Goal: Navigation & Orientation: Find specific page/section

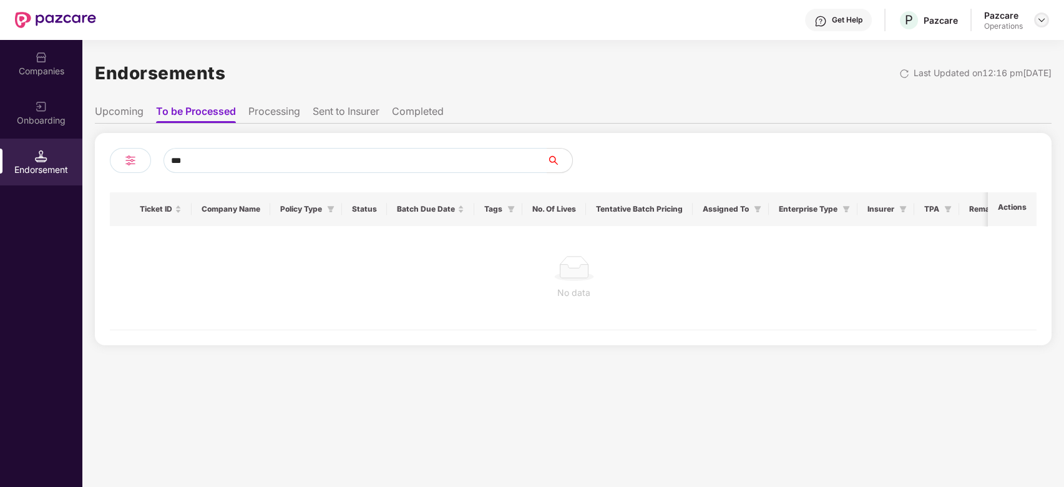
click at [1043, 17] on img at bounding box center [1042, 20] width 10 height 10
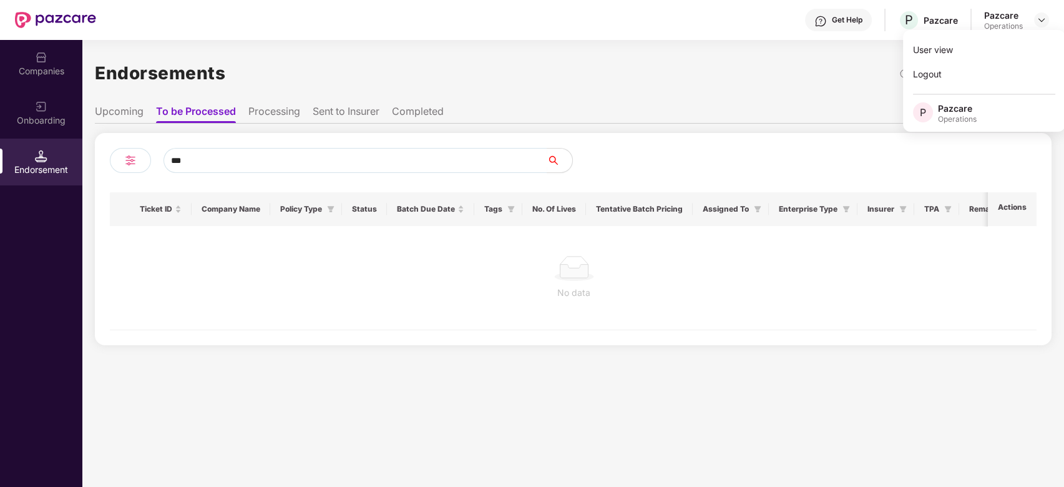
click at [820, 86] on div "Endorsements Last Updated on 12:16 pm[DATE]" at bounding box center [573, 73] width 957 height 39
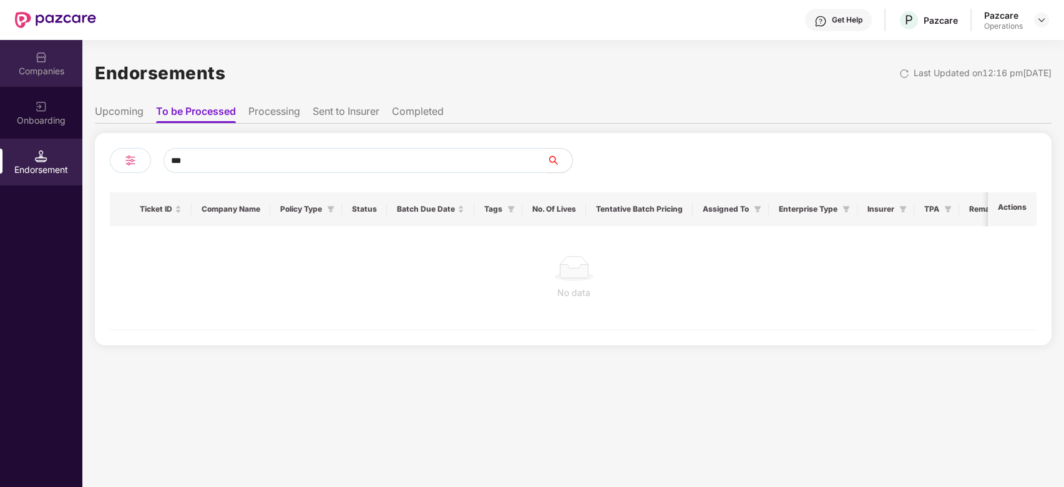
click at [30, 68] on div "Companies" at bounding box center [41, 71] width 82 height 12
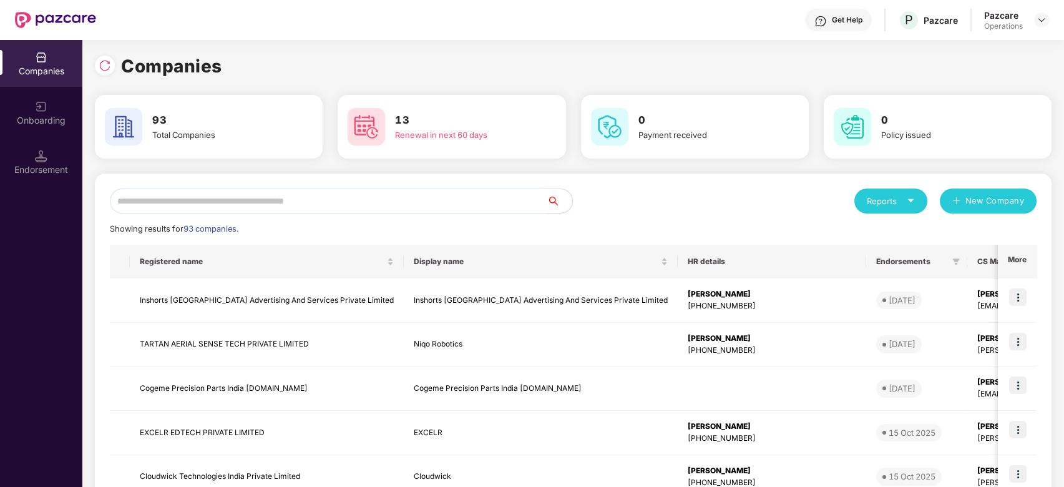
click at [202, 203] on input "text" at bounding box center [329, 201] width 438 height 25
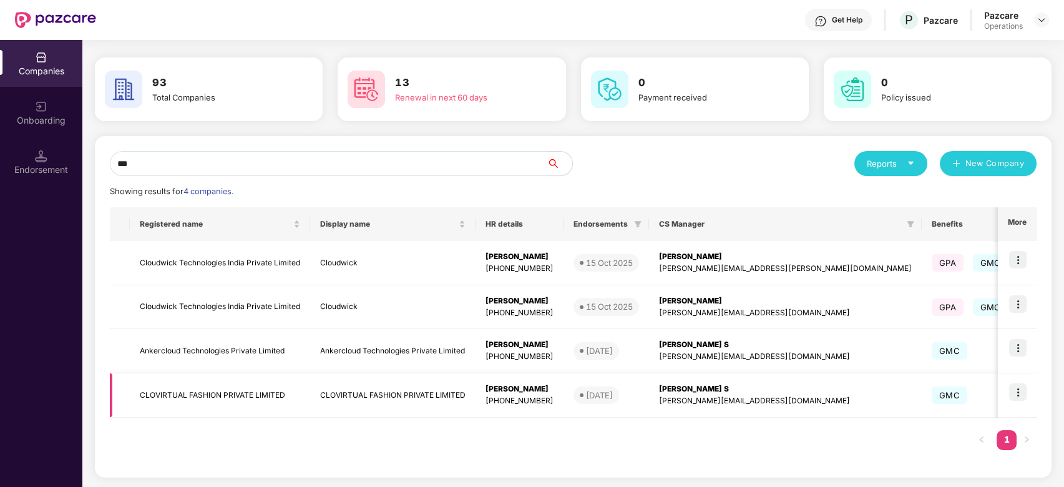
type input "***"
click at [1021, 391] on img at bounding box center [1017, 391] width 17 height 17
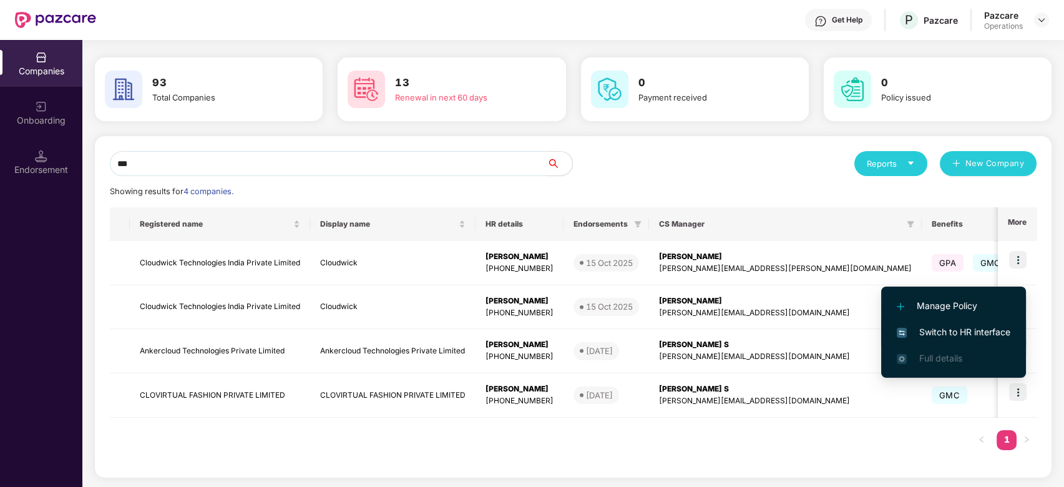
click at [943, 332] on span "Switch to HR interface" at bounding box center [954, 332] width 114 height 14
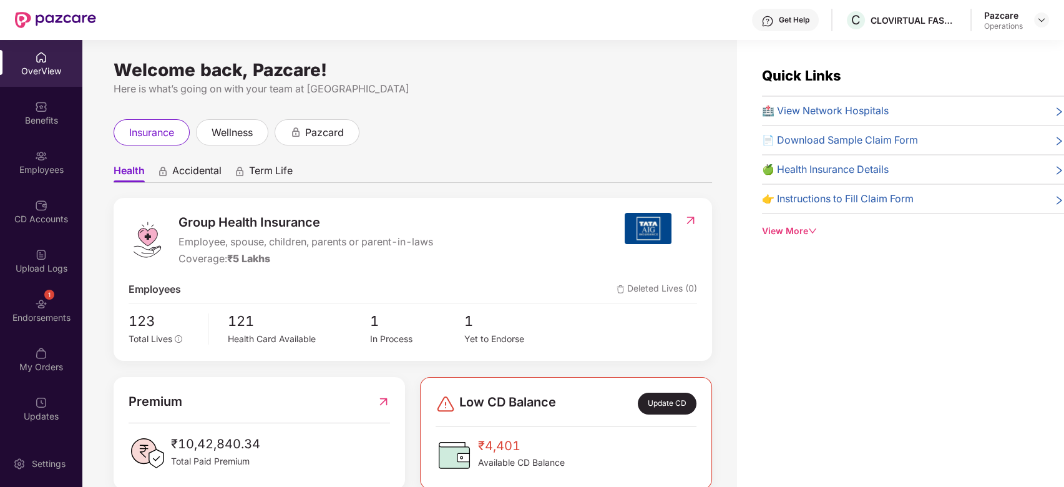
click at [26, 157] on div "Employees" at bounding box center [41, 162] width 82 height 47
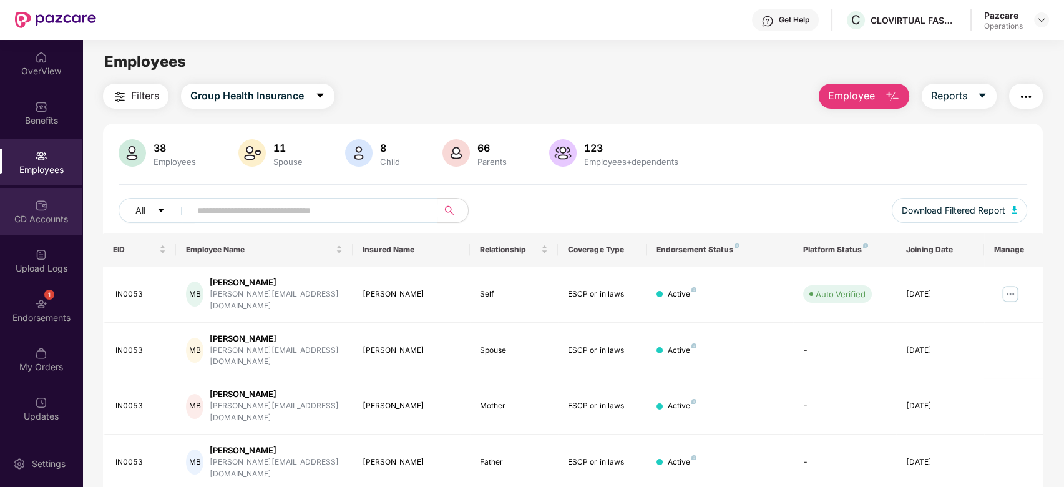
click at [30, 206] on div "CD Accounts" at bounding box center [41, 211] width 82 height 47
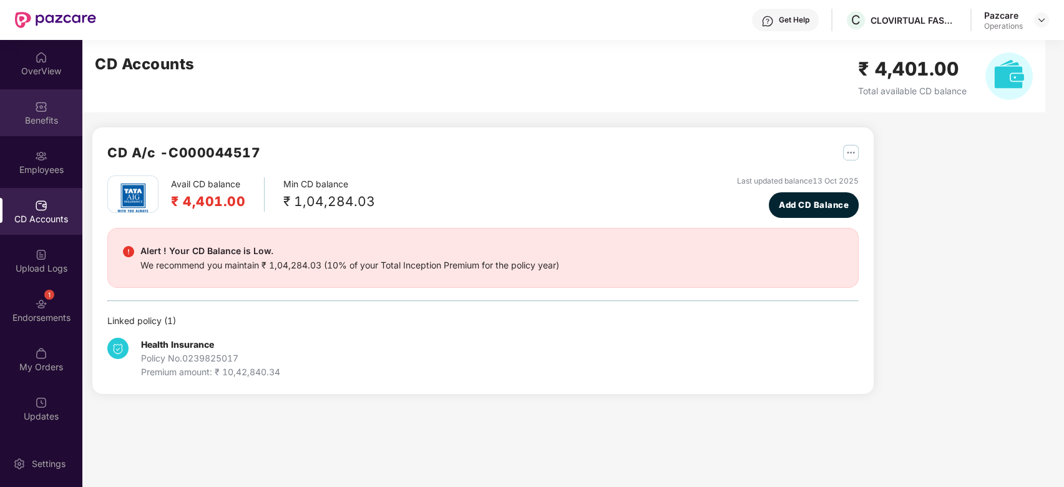
click at [26, 109] on div "Benefits" at bounding box center [41, 112] width 82 height 47
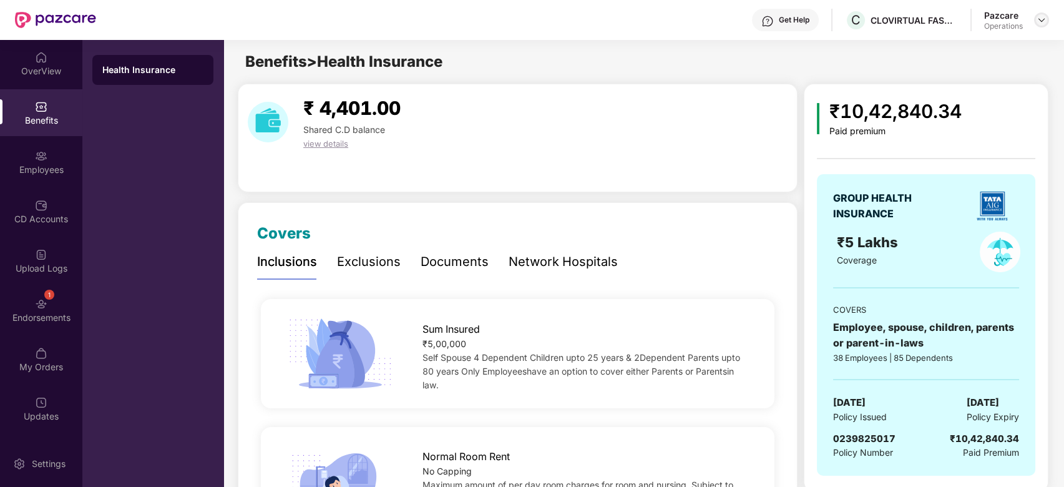
click at [1039, 14] on div at bounding box center [1041, 19] width 15 height 15
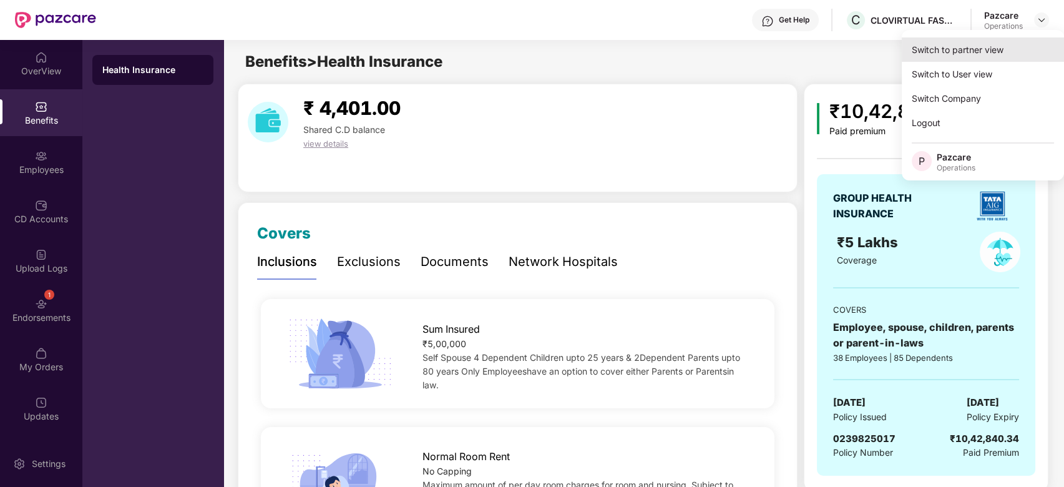
click at [960, 55] on div "Switch to partner view" at bounding box center [983, 49] width 162 height 24
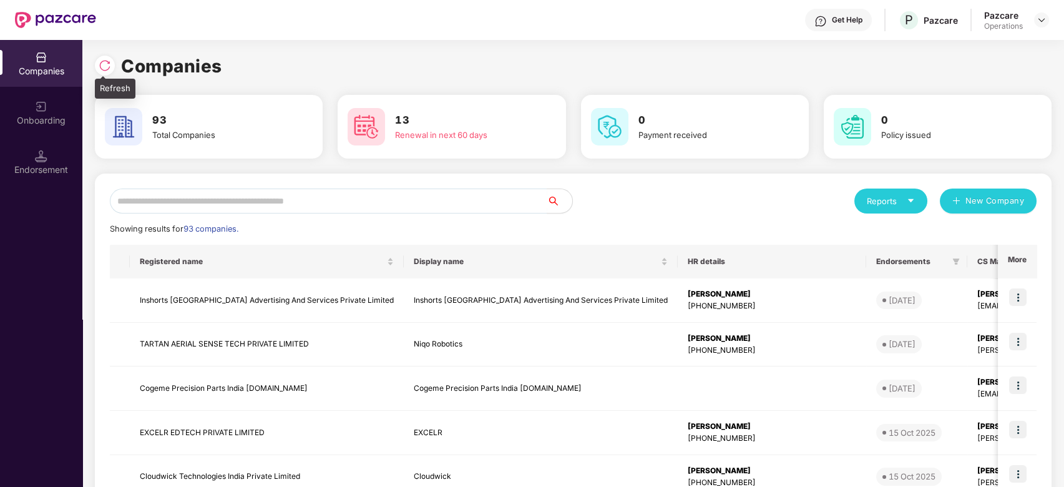
click at [97, 60] on div at bounding box center [105, 66] width 20 height 20
click at [250, 200] on input "text" at bounding box center [329, 201] width 438 height 25
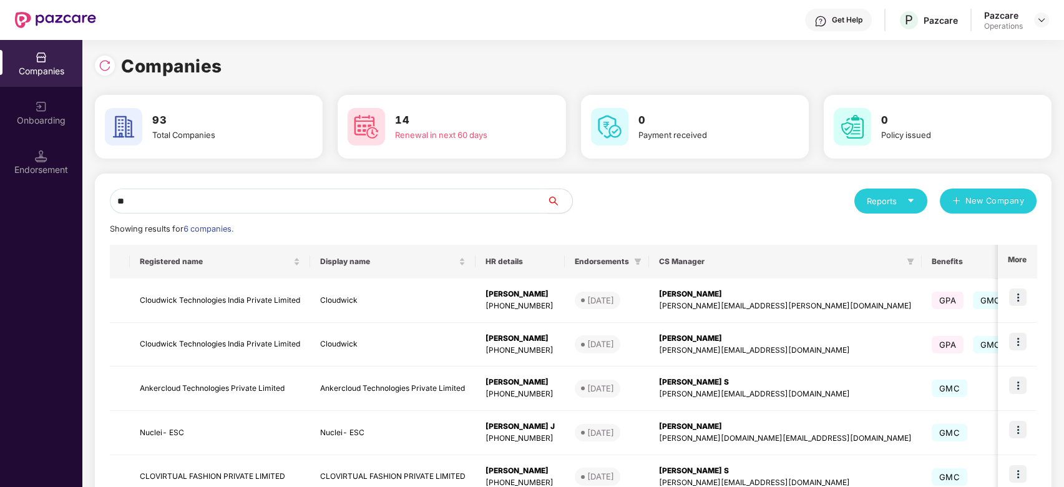
type input "*"
